Goal: Use online tool/utility: Utilize a website feature to perform a specific function

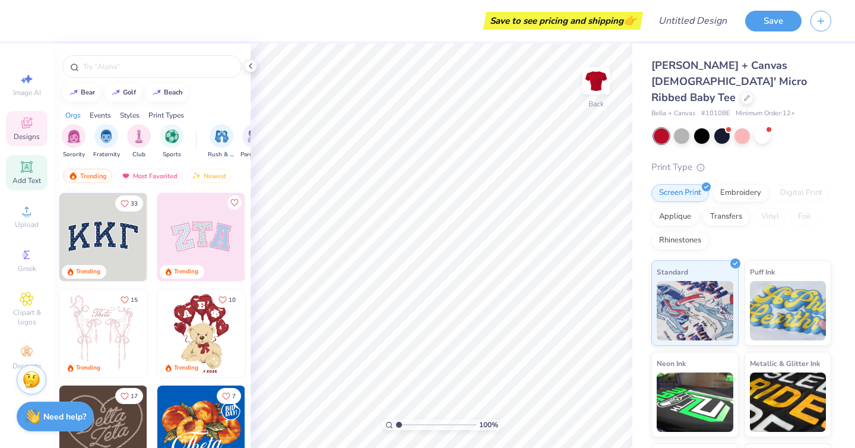
click at [25, 175] on div "Add Text" at bounding box center [27, 172] width 42 height 35
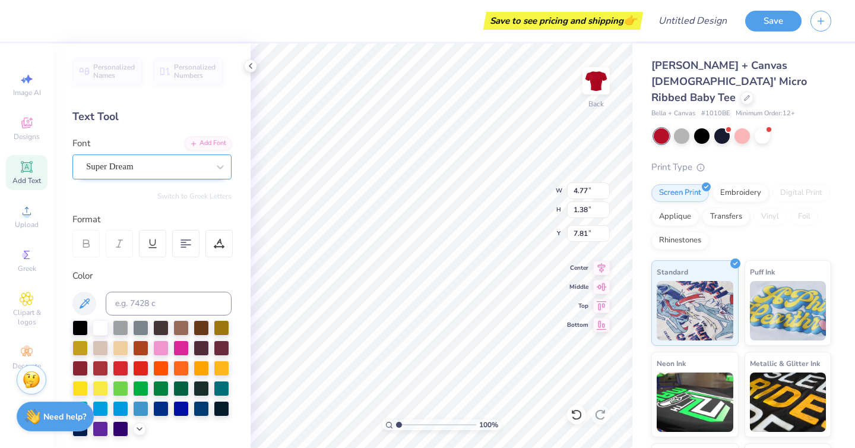
click at [171, 154] on div "Super Dream" at bounding box center [151, 166] width 159 height 25
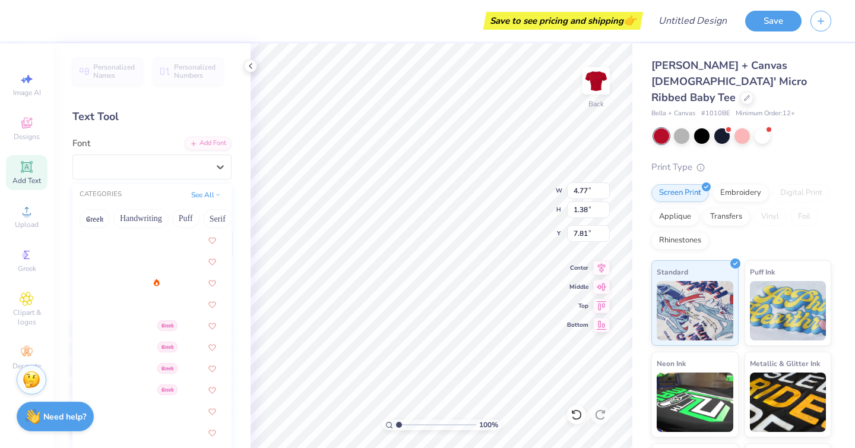
scroll to position [138, 0]
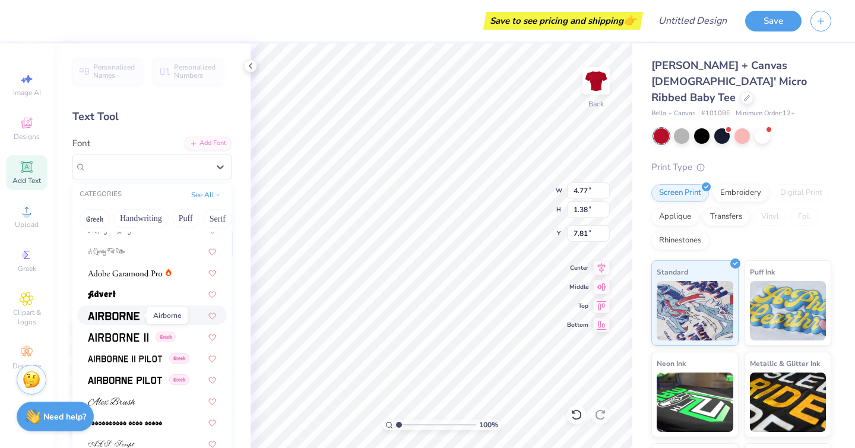
click at [126, 317] on img at bounding box center [114, 316] width 52 height 8
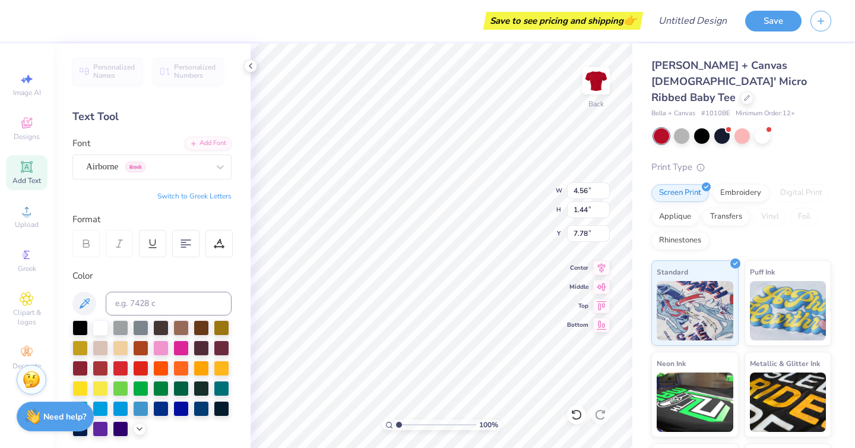
type input "4.56"
type input "1.44"
type input "7.78"
type textarea "X"
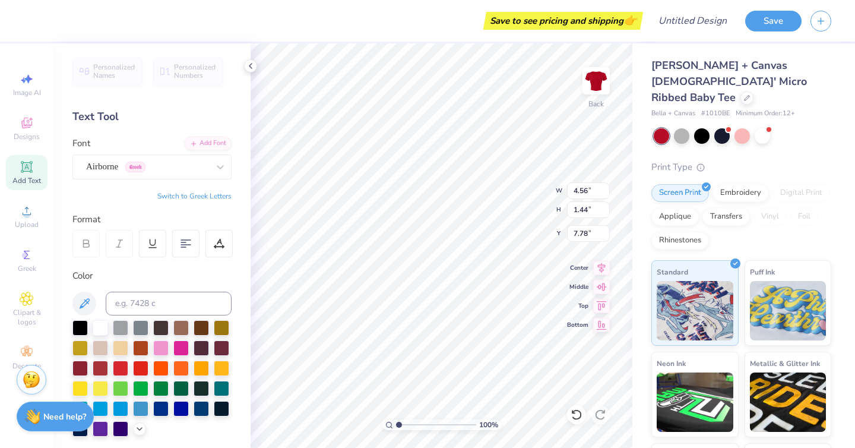
type textarea "F*[PERSON_NAME] state"
click at [602, 264] on icon at bounding box center [601, 266] width 17 height 14
click at [604, 268] on icon at bounding box center [602, 266] width 8 height 10
click at [604, 283] on icon at bounding box center [601, 285] width 17 height 14
click at [601, 271] on icon at bounding box center [601, 266] width 17 height 14
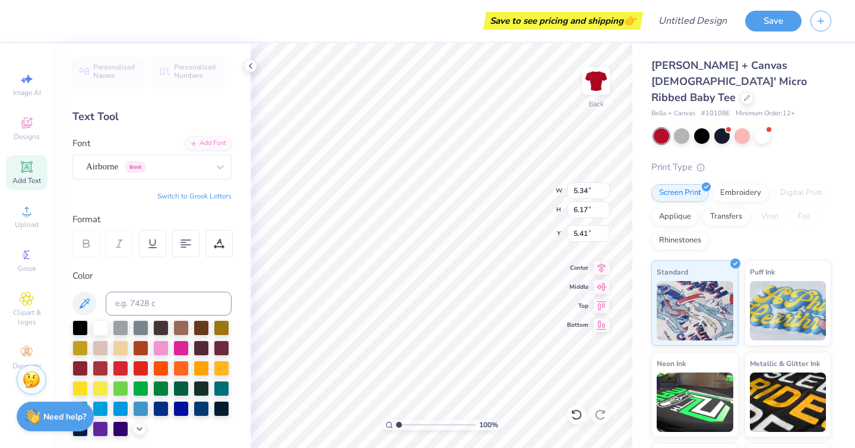
scroll to position [2, 0]
click at [601, 286] on icon at bounding box center [602, 286] width 10 height 8
click at [600, 269] on icon at bounding box center [601, 266] width 17 height 14
click at [594, 268] on icon at bounding box center [601, 266] width 17 height 14
click at [601, 267] on icon at bounding box center [602, 266] width 8 height 10
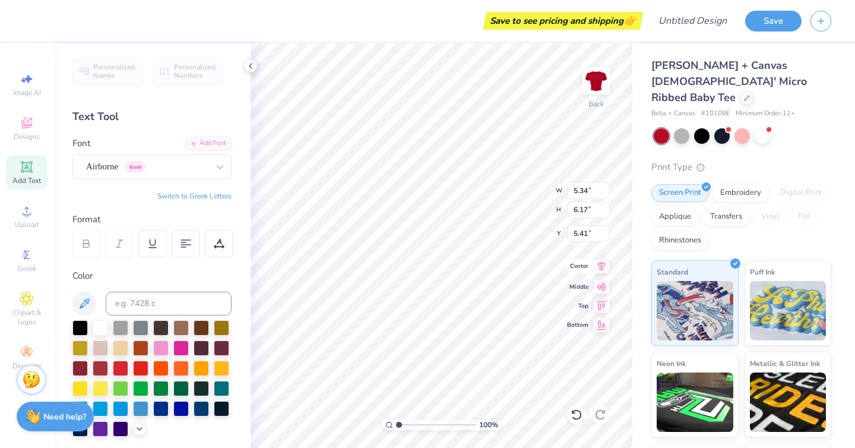
click at [601, 269] on icon at bounding box center [601, 266] width 17 height 14
click at [602, 267] on icon at bounding box center [602, 266] width 8 height 10
type textarea "F*[PERSON_NAME] state"
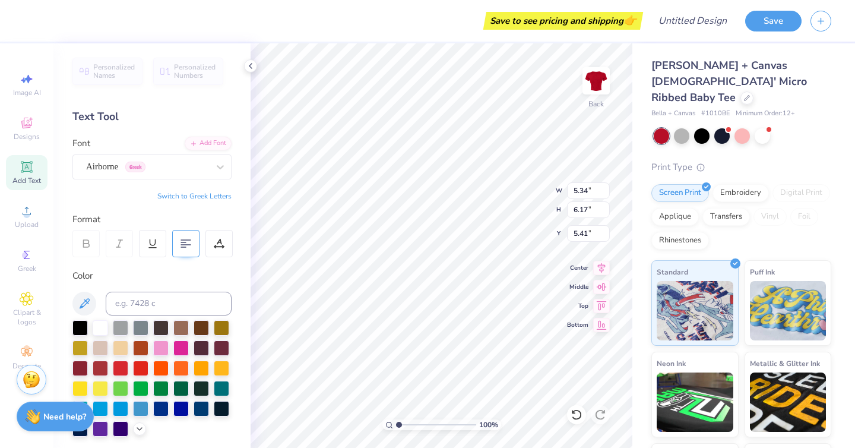
click at [188, 245] on icon at bounding box center [186, 243] width 11 height 11
type input "7.92"
type input "9.16"
type input "2.43"
type input "10.35"
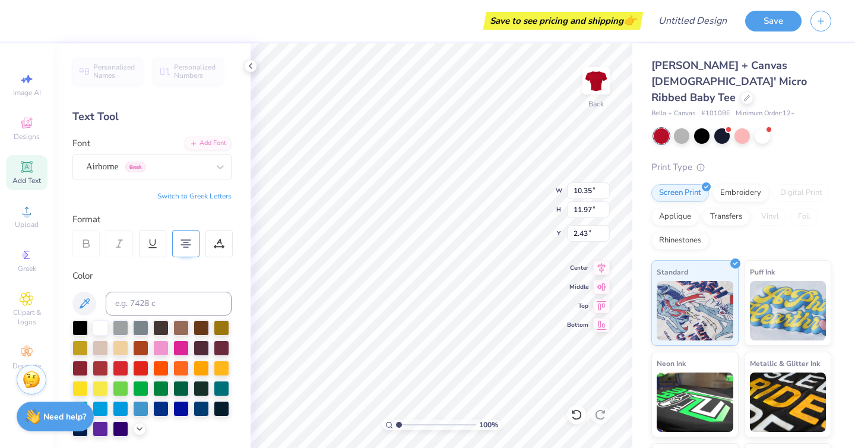
type input "12.00"
type input "2.50"
